Goal: Task Accomplishment & Management: Use online tool/utility

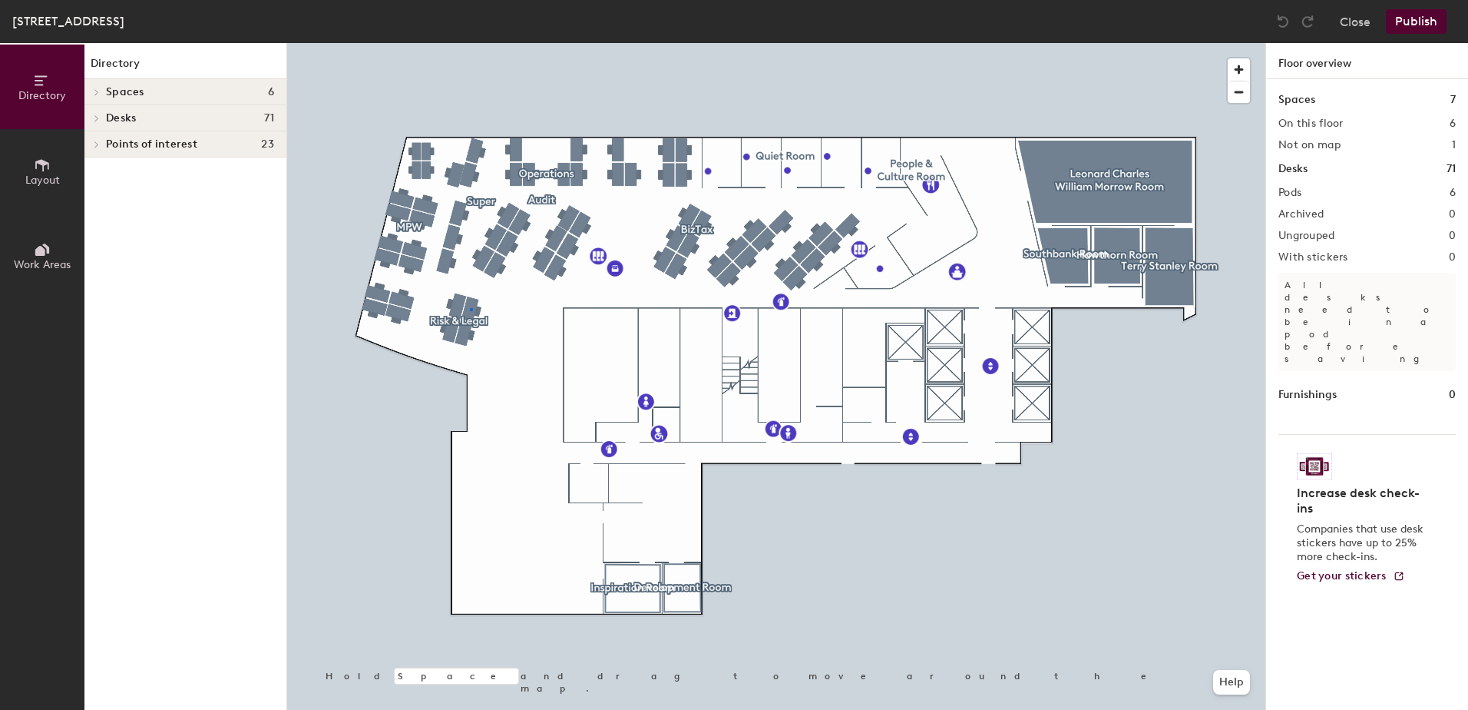
click at [470, 43] on div at bounding box center [776, 43] width 978 height 0
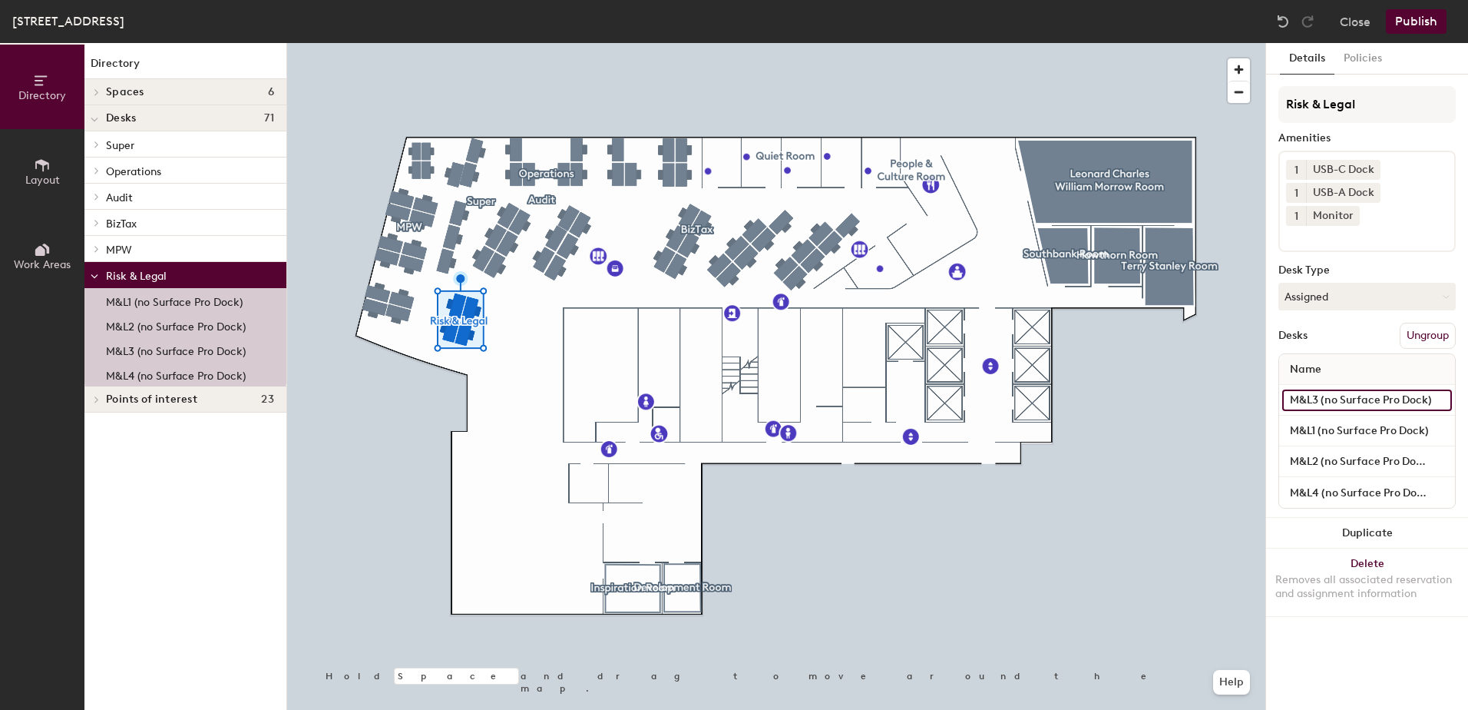
click at [1434, 396] on input "M&L3 (no Surface Pro Dock)" at bounding box center [1367, 400] width 170 height 22
type input "R&L3 (no Surface Pro Dock)"
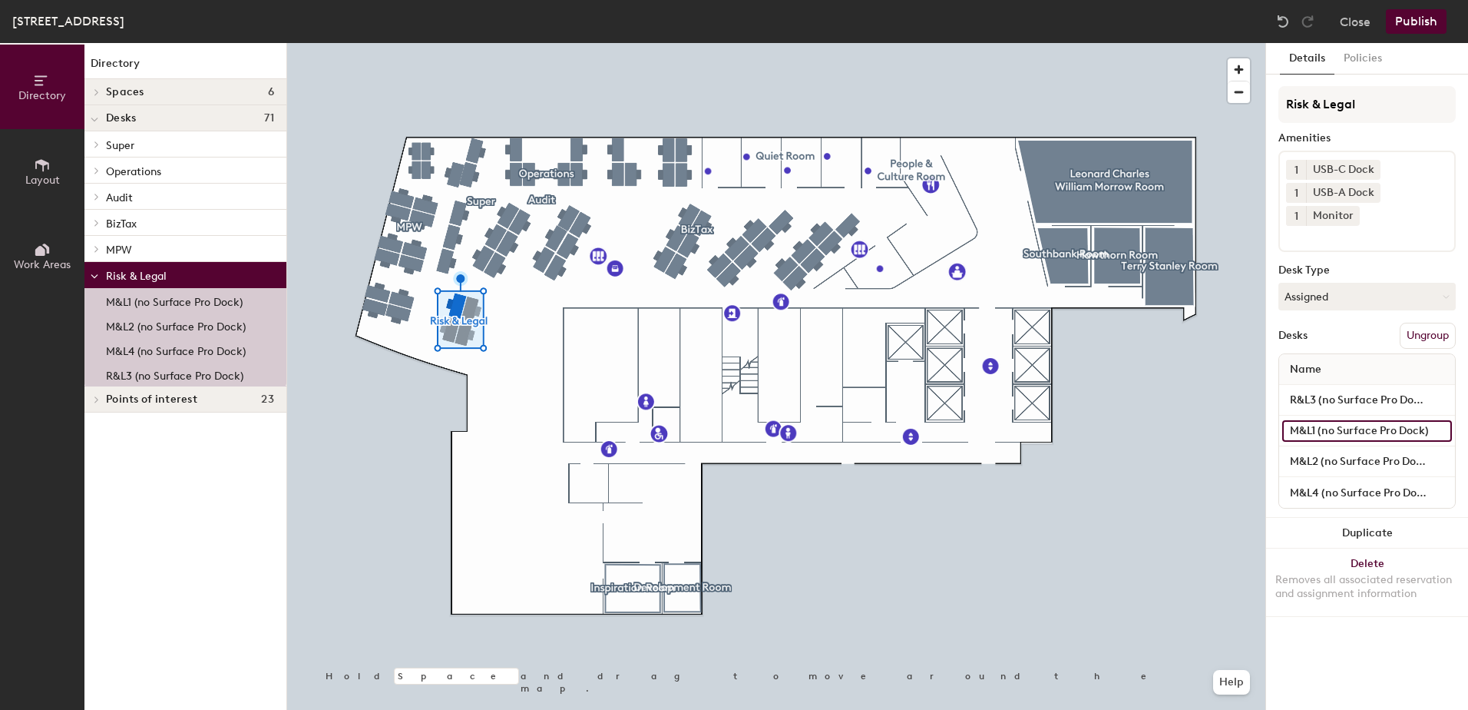
click at [1394, 430] on input "M&L1 (no Surface Pro Dock)" at bounding box center [1367, 431] width 170 height 22
type input "R&L1 (no Surface Pro Dock)"
click at [1387, 458] on input "M&L2 (no Surface Pro Dock)" at bounding box center [1367, 462] width 170 height 22
type input "R&L2 (no Surface Pro Dock)"
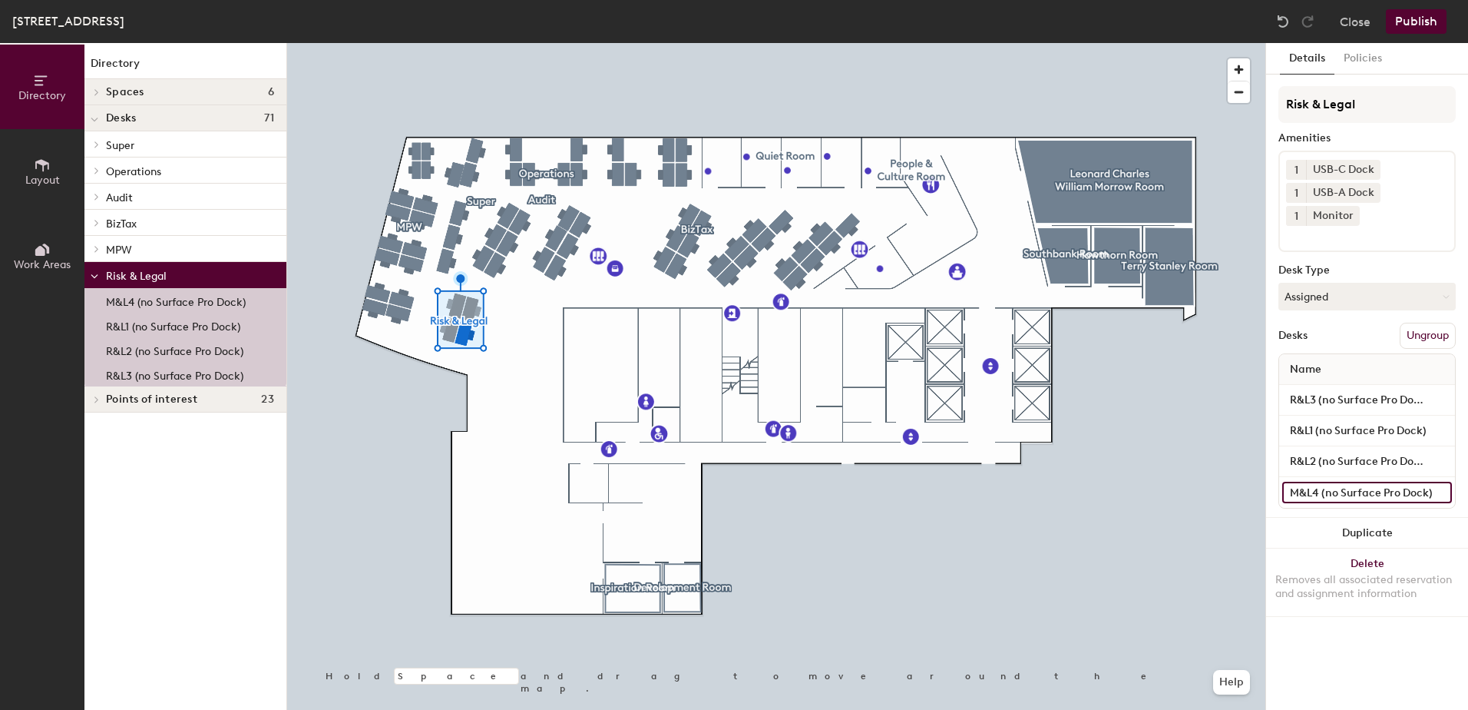
click at [1382, 489] on input "M&L4 (no Surface Pro Dock)" at bounding box center [1367, 492] width 170 height 22
type input "R&L4 (no Surface Pro Dock)"
click at [1417, 18] on button "Publish" at bounding box center [1416, 21] width 61 height 25
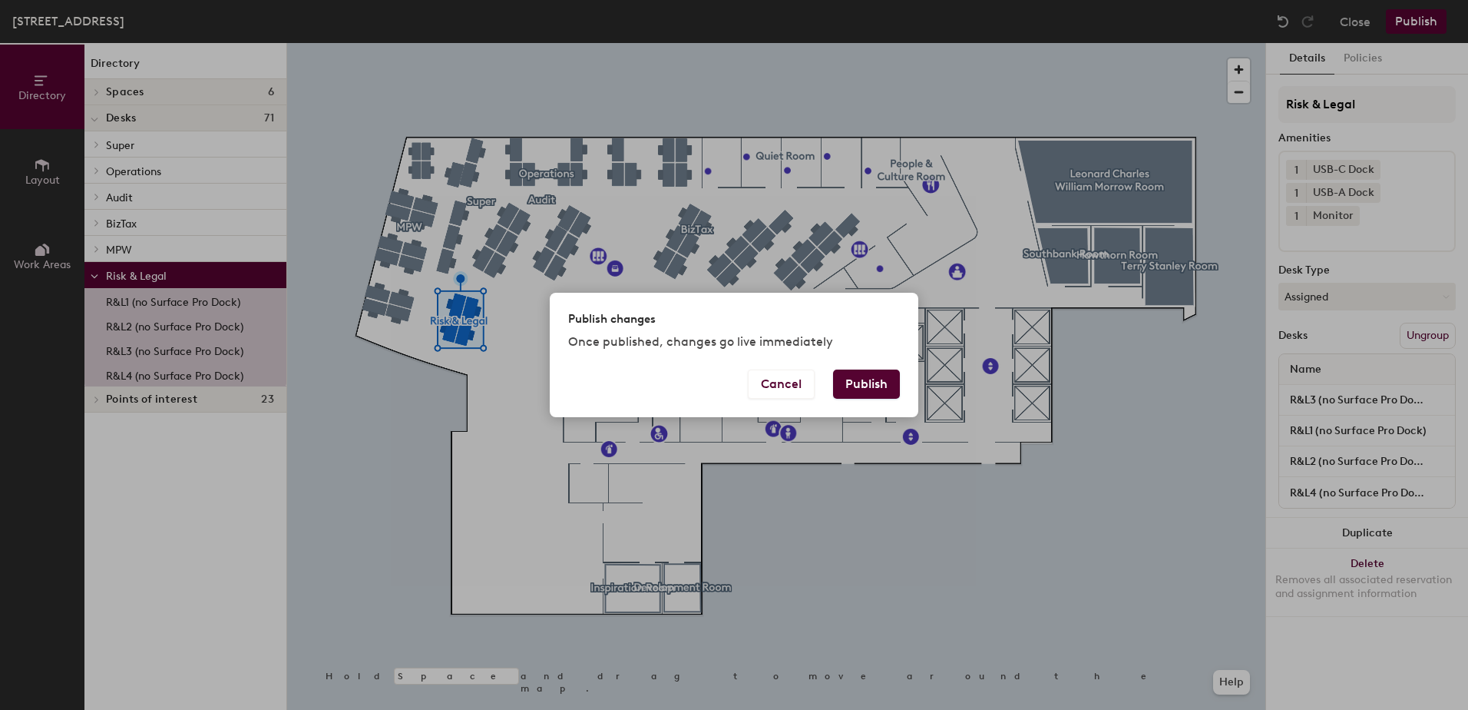
click at [866, 382] on button "Publish" at bounding box center [866, 383] width 67 height 29
